Goal: Navigation & Orientation: Find specific page/section

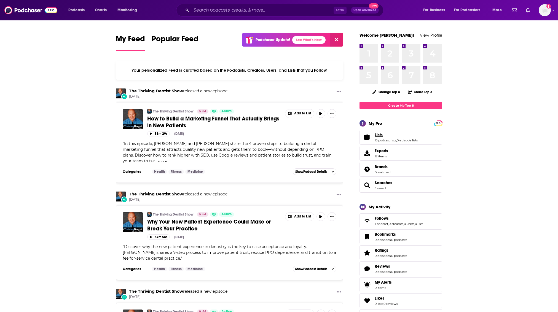
click at [404, 138] on span "Lists 13 podcast lists , 0 episode lists" at bounding box center [395, 137] width 43 height 10
click at [367, 134] on icon "Lists" at bounding box center [366, 137] width 7 height 6
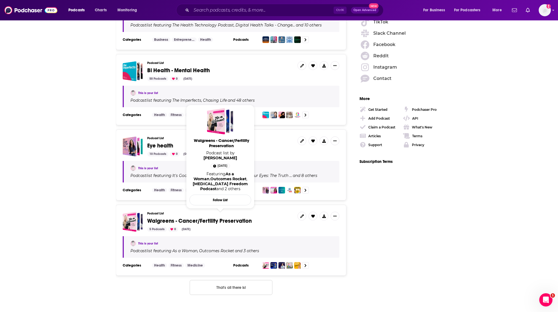
click at [219, 217] on span "Walgreens - Cancer/Fertility Preservation" at bounding box center [199, 220] width 104 height 7
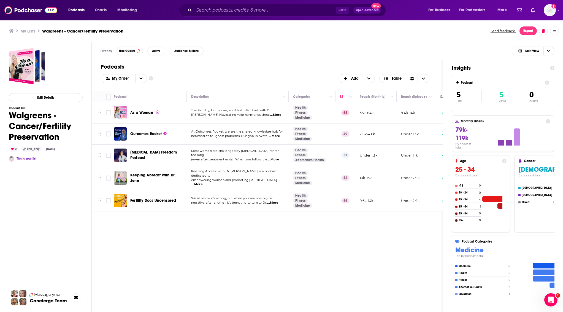
drag, startPoint x: 350, startPoint y: 274, endPoint x: 264, endPoint y: 179, distance: 128.0
click at [348, 274] on div "Podcasts Add My Order Customize Your List Order Select the “My Order” sort and …" at bounding box center [267, 206] width 351 height 292
click at [247, 237] on div "Podcasts Add My Order Customize Your List Order Select the “My Order” sort and …" at bounding box center [267, 206] width 351 height 292
